Goal: Task Accomplishment & Management: Manage account settings

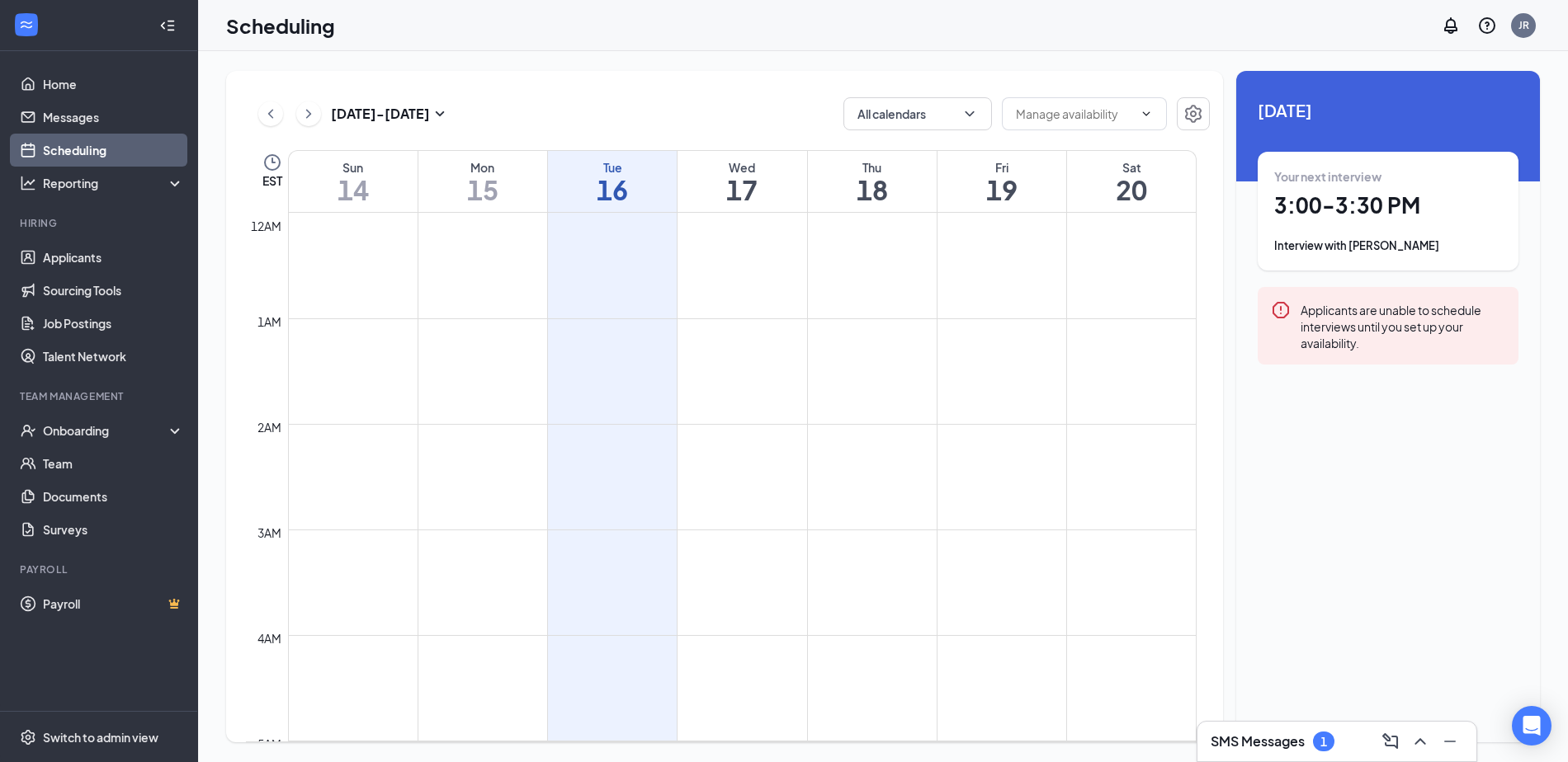
scroll to position [1306, 0]
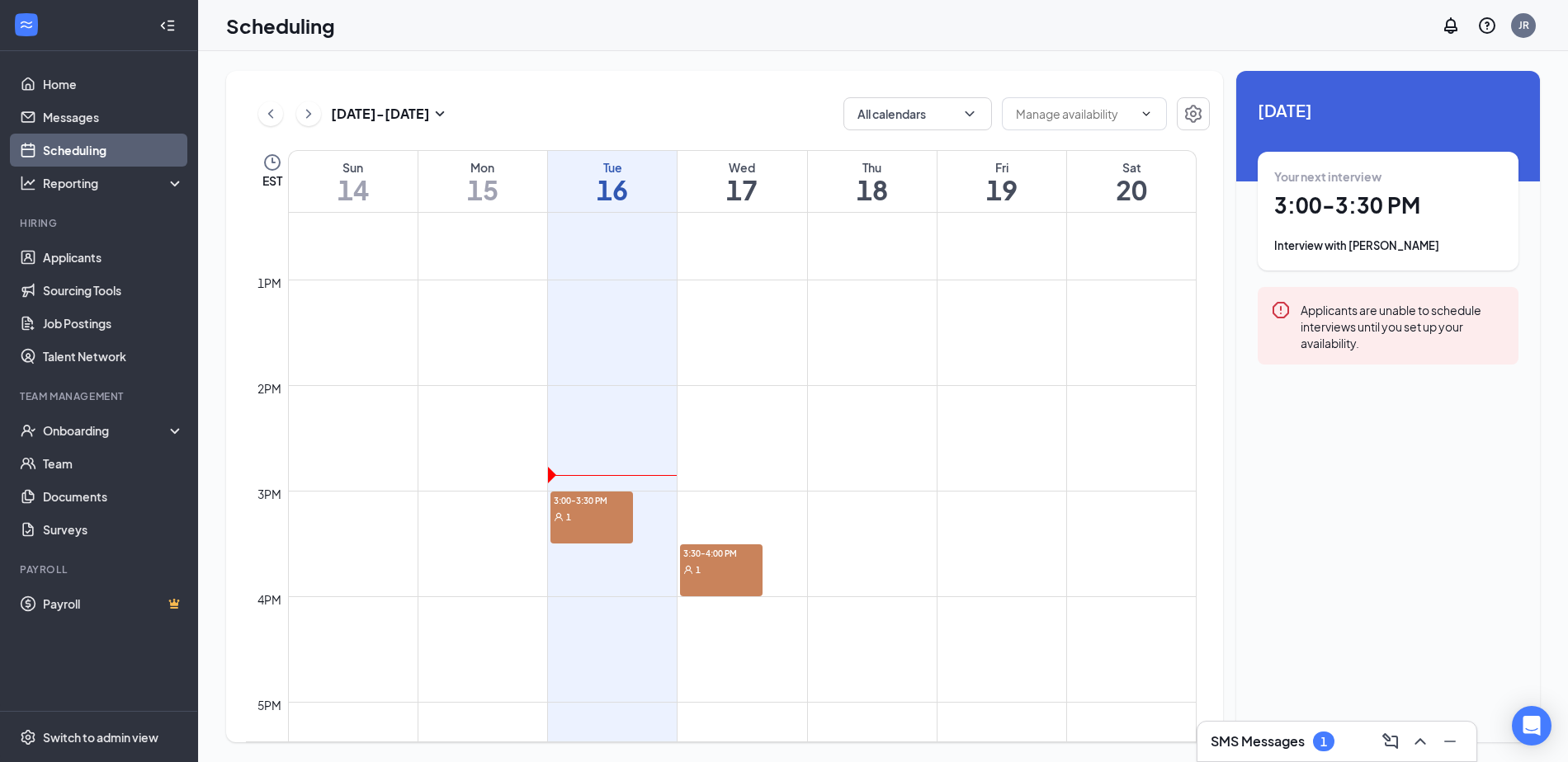
click at [598, 532] on div "3:00-3:30 PM 1" at bounding box center [591, 517] width 82 height 52
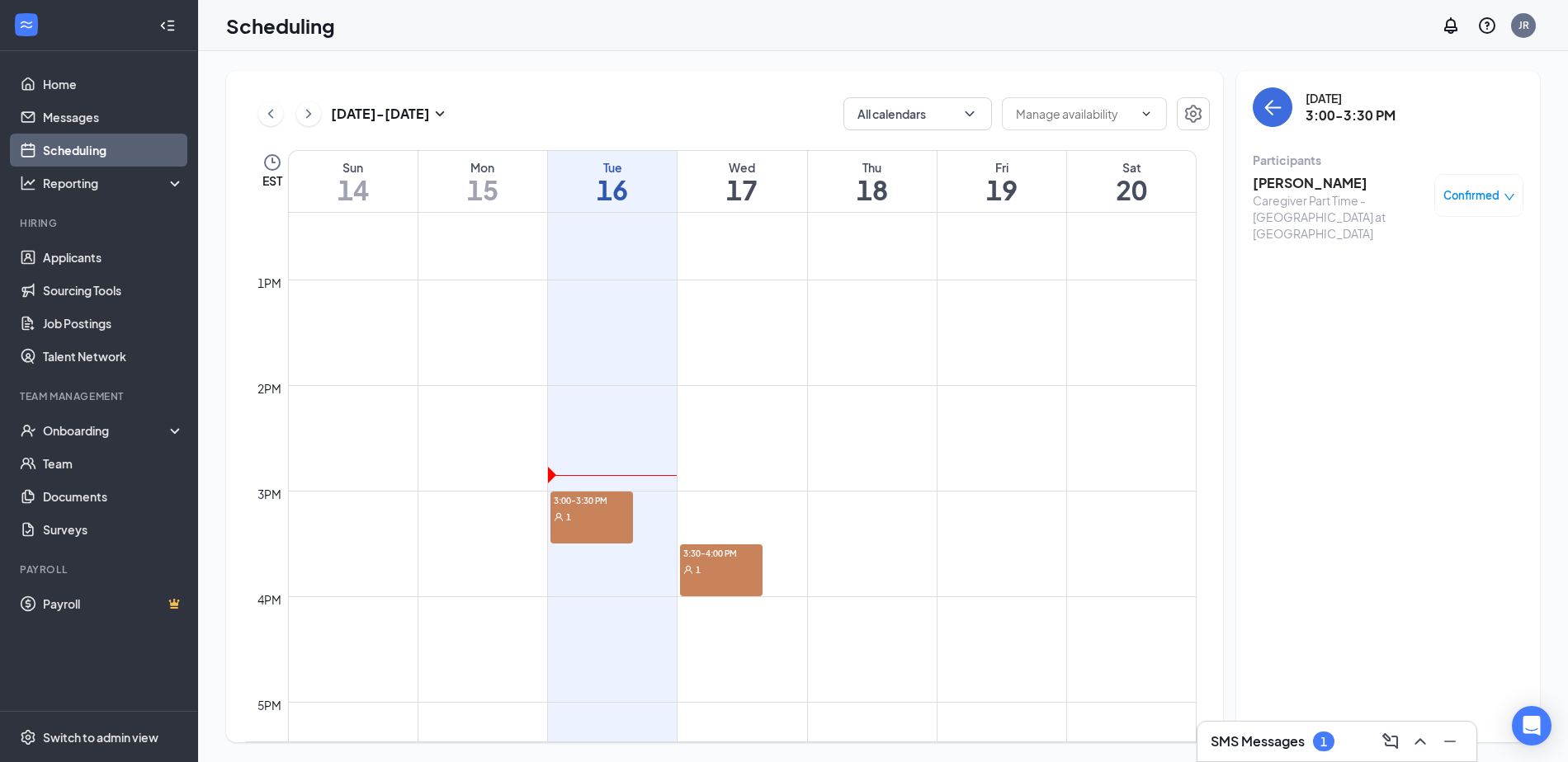
click at [1325, 184] on h3 "[PERSON_NAME]" at bounding box center [1339, 182] width 173 height 18
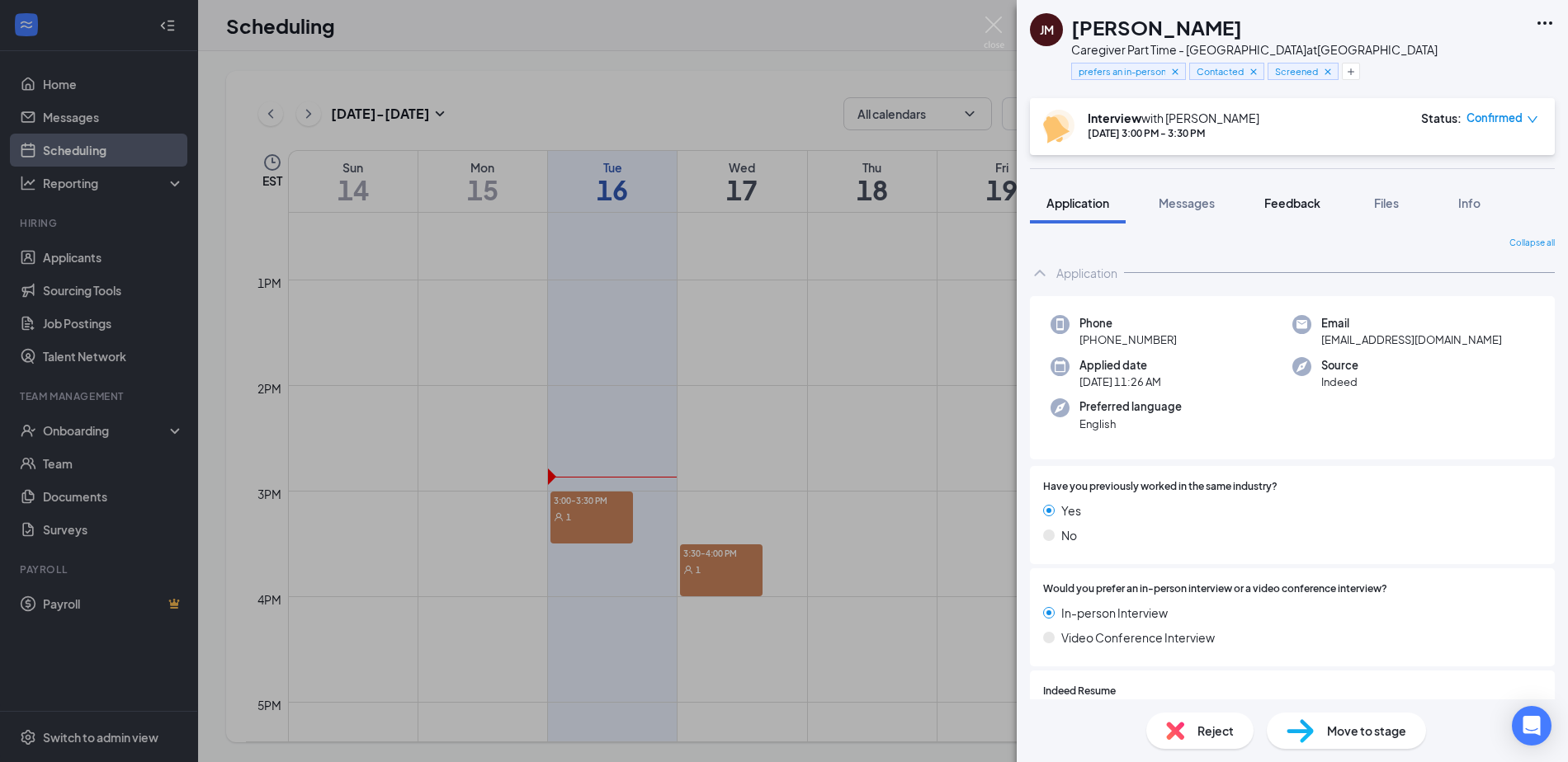
click at [1297, 206] on span "Feedback" at bounding box center [1292, 203] width 56 height 15
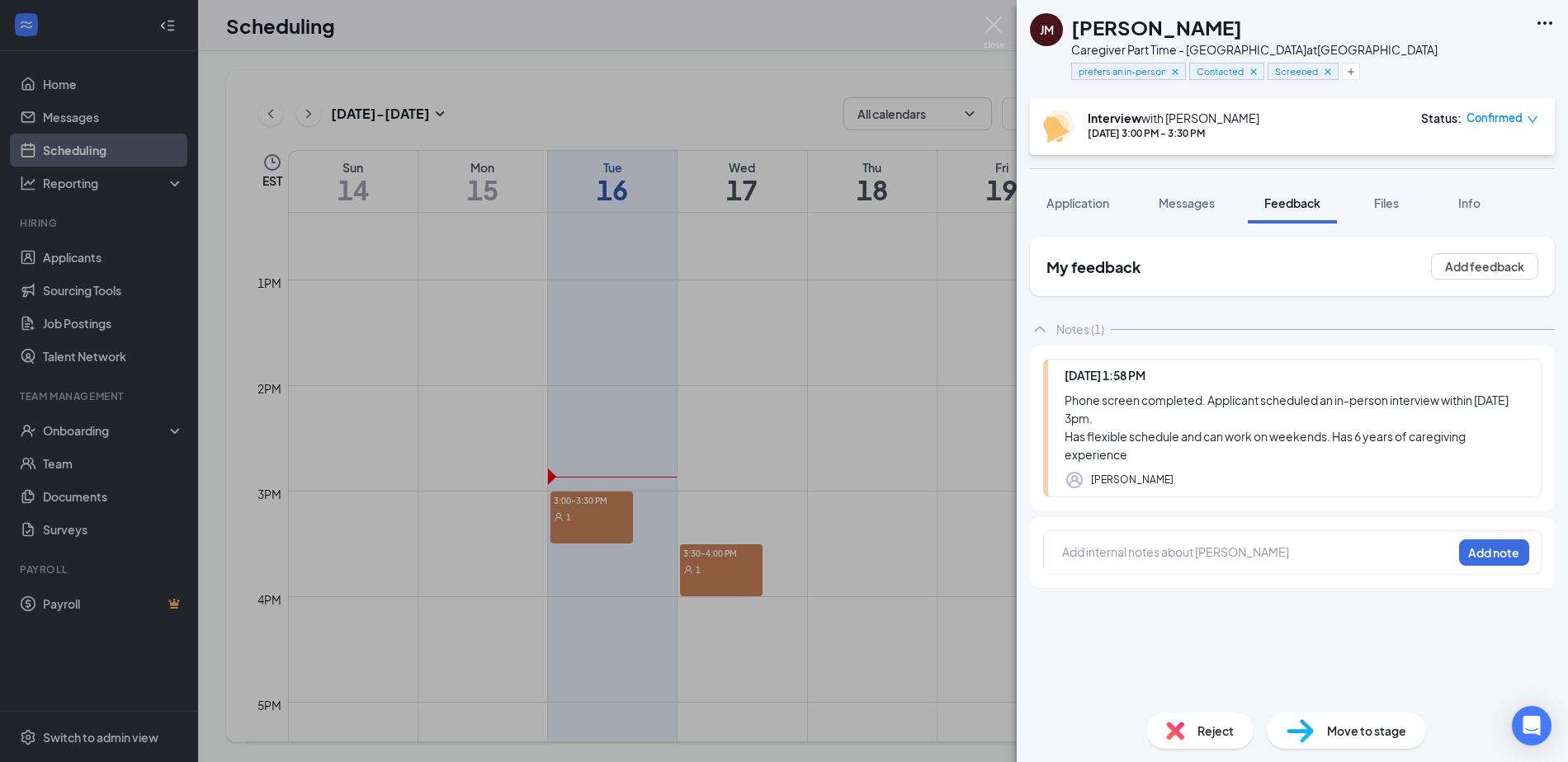
click at [1408, 59] on div "[PERSON_NAME] Caregiver Part Time - [GEOGRAPHIC_DATA] at [GEOGRAPHIC_DATA] pref…" at bounding box center [1292, 49] width 551 height 98
click at [1391, 198] on span "Files" at bounding box center [1386, 203] width 25 height 15
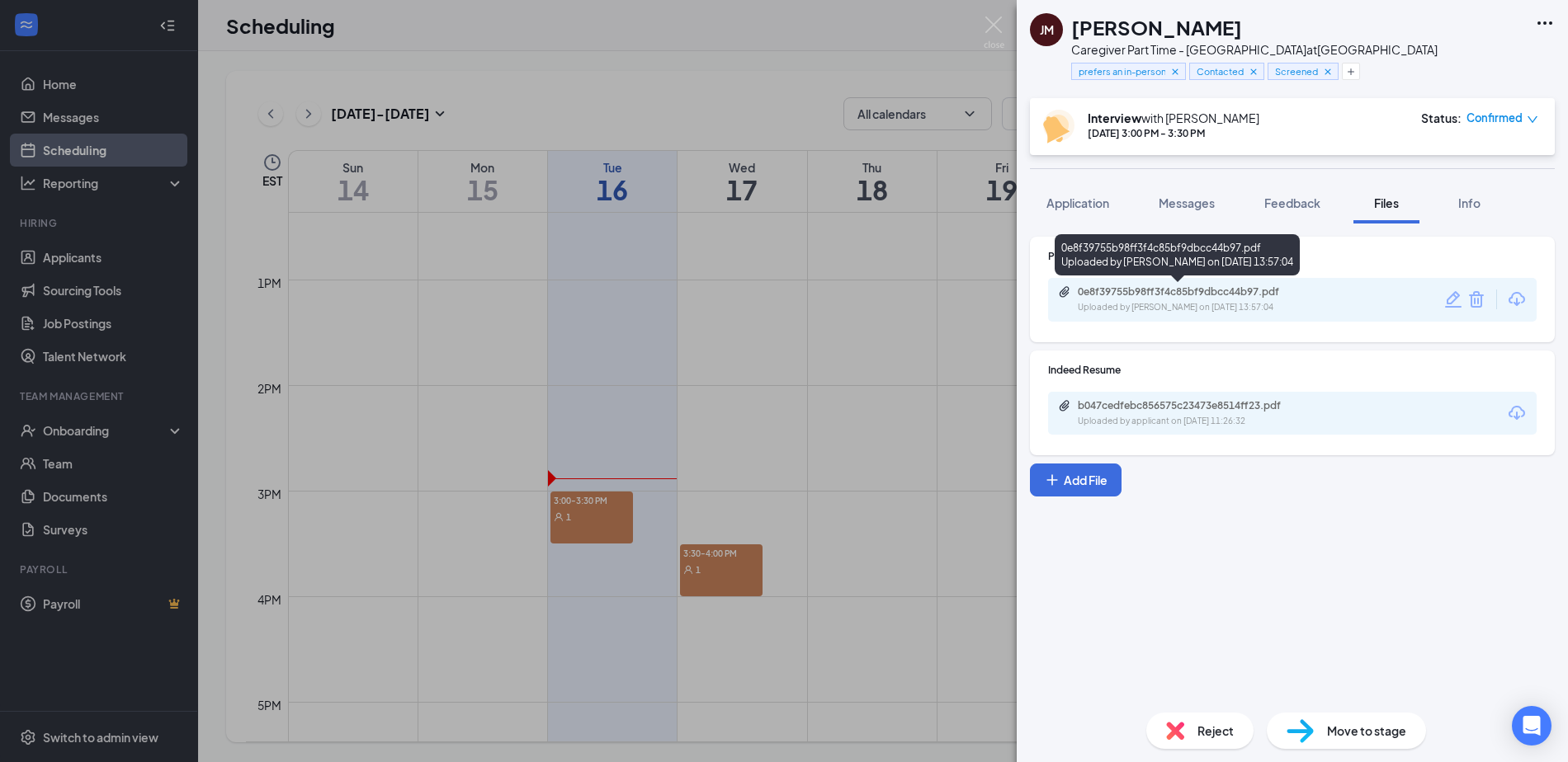
click at [1204, 307] on div "Uploaded by [PERSON_NAME] on [DATE] 13:57:04" at bounding box center [1202, 307] width 248 height 13
